Goal: Task Accomplishment & Management: Use online tool/utility

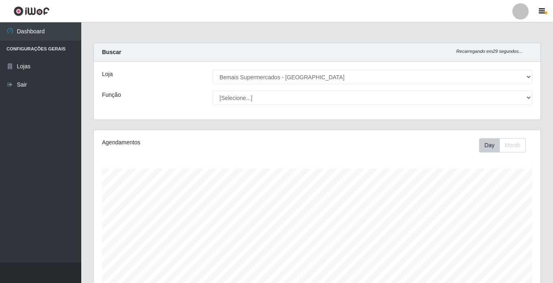
select select "250"
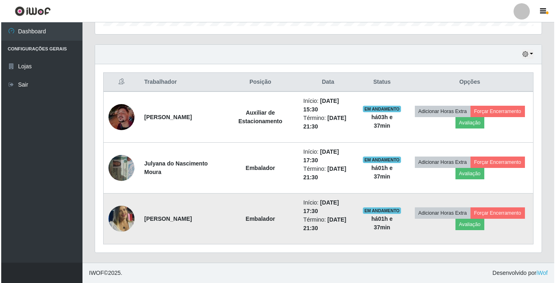
scroll to position [169, 447]
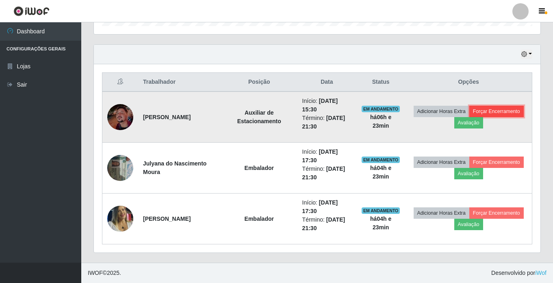
click at [507, 109] on button "Forçar Encerramento" at bounding box center [497, 111] width 54 height 11
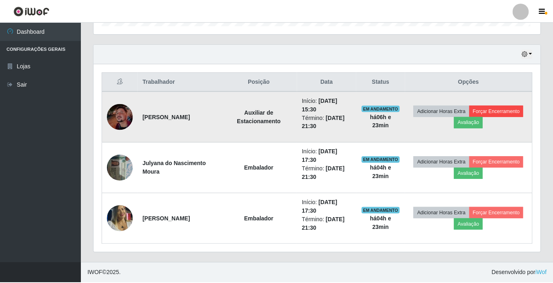
scroll to position [169, 443]
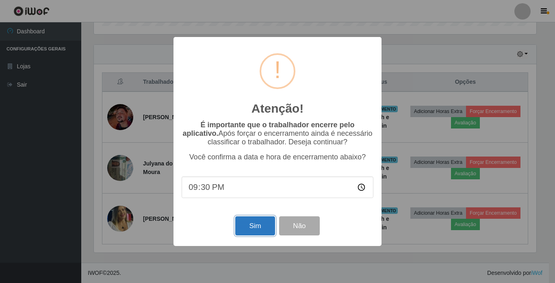
click at [248, 233] on button "Sim" at bounding box center [254, 225] width 39 height 19
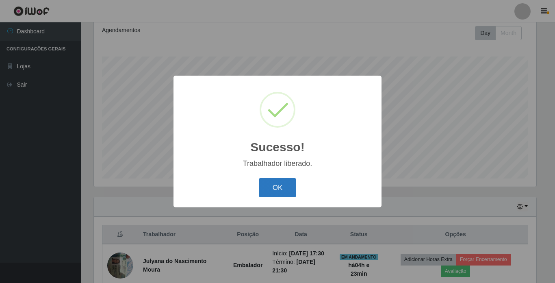
click at [273, 183] on button "OK" at bounding box center [278, 187] width 38 height 19
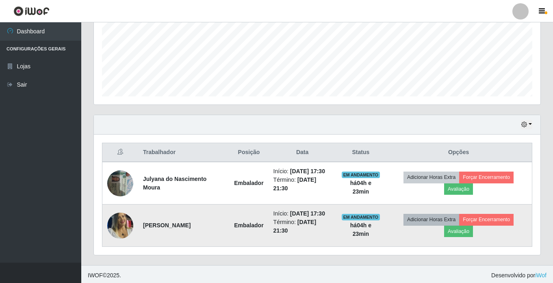
scroll to position [197, 0]
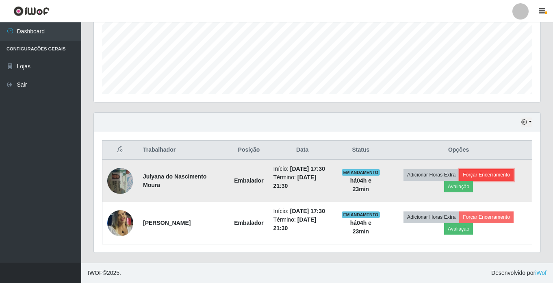
click at [508, 172] on button "Forçar Encerramento" at bounding box center [486, 174] width 54 height 11
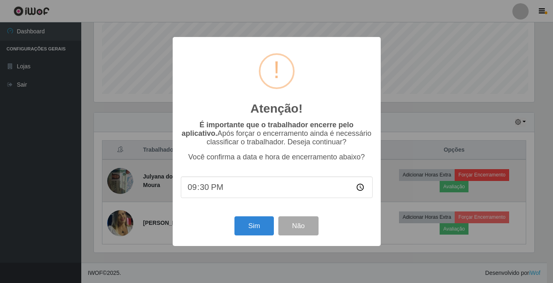
scroll to position [169, 443]
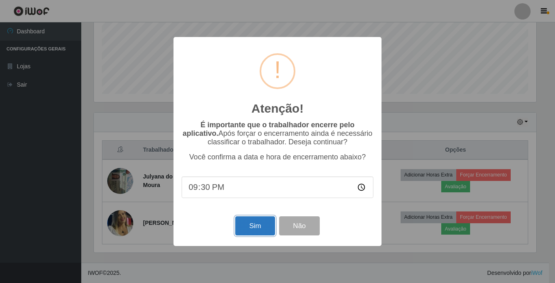
click at [254, 224] on button "Sim" at bounding box center [254, 225] width 39 height 19
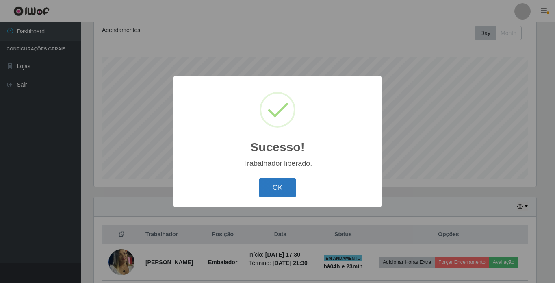
click at [285, 185] on button "OK" at bounding box center [278, 187] width 38 height 19
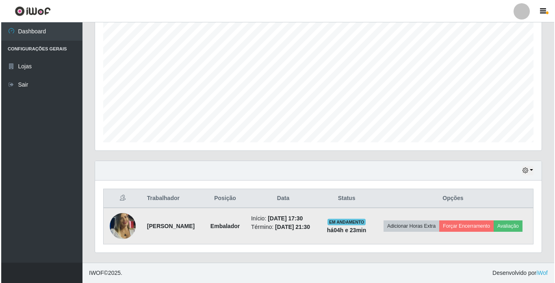
scroll to position [154, 0]
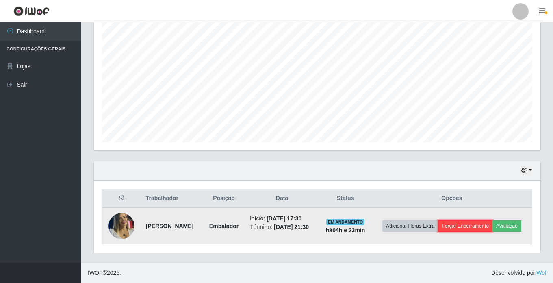
click at [493, 220] on button "Forçar Encerramento" at bounding box center [465, 225] width 54 height 11
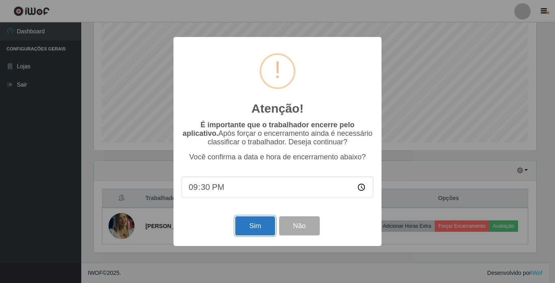
click at [244, 223] on button "Sim" at bounding box center [254, 225] width 39 height 19
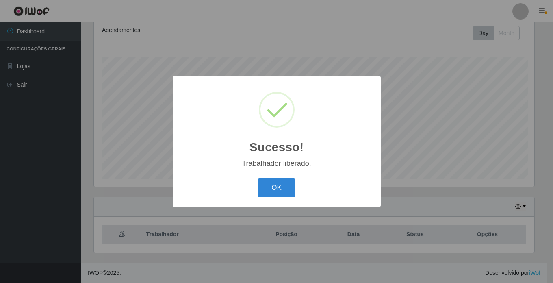
scroll to position [0, 0]
click at [270, 191] on button "OK" at bounding box center [278, 187] width 38 height 19
